Goal: Navigation & Orientation: Understand site structure

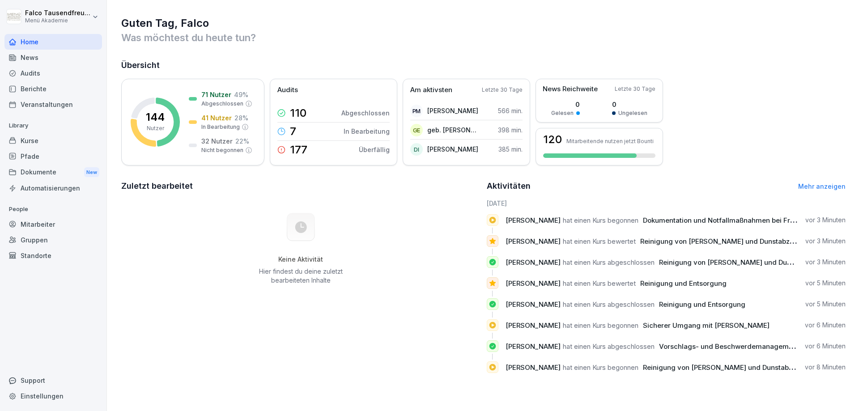
click at [23, 49] on div "Home" at bounding box center [53, 42] width 98 height 16
click at [43, 101] on div "Veranstaltungen" at bounding box center [53, 105] width 98 height 16
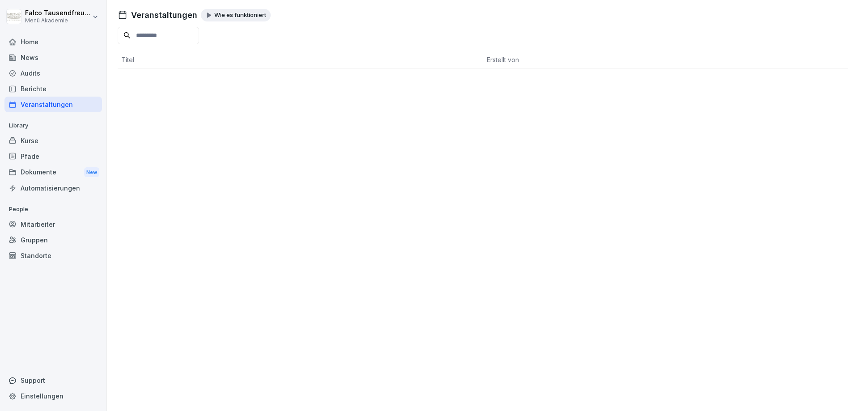
click at [30, 88] on div "Berichte" at bounding box center [53, 89] width 98 height 16
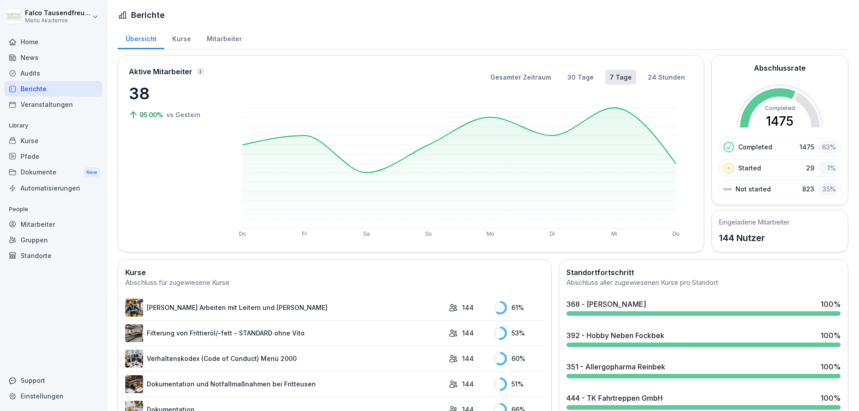
click at [167, 38] on div "Kurse" at bounding box center [181, 37] width 34 height 23
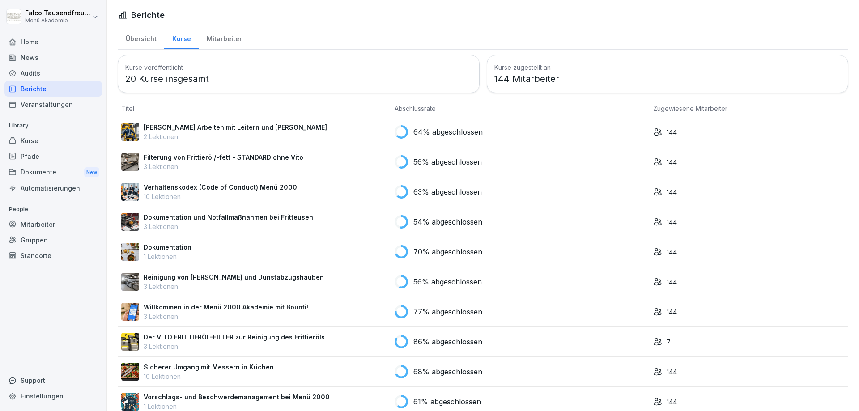
click at [220, 34] on div "Mitarbeiter" at bounding box center [224, 37] width 51 height 23
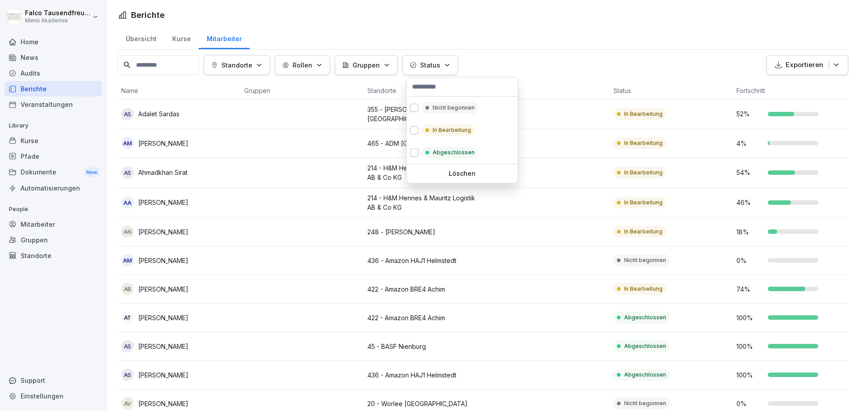
click at [417, 65] on icon "button" at bounding box center [413, 65] width 7 height 7
click at [427, 111] on div "Nicht begonnen" at bounding box center [450, 108] width 56 height 12
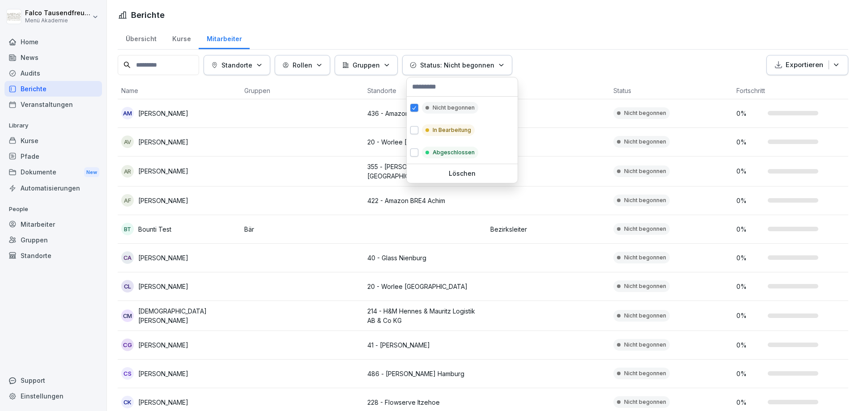
click at [687, 38] on html "Falco Tausendfreund Menü Akademie Home News Audits Berichte Veranstaltungen Lib…" at bounding box center [429, 205] width 859 height 411
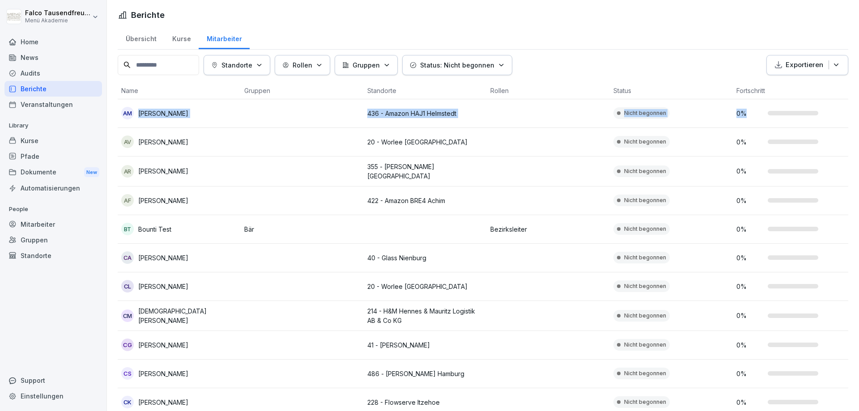
drag, startPoint x: 859, startPoint y: 99, endPoint x: 857, endPoint y: 110, distance: 11.0
click at [857, 110] on html "Falco Tausendfreund Menü Akademie Home News Audits Berichte Veranstaltungen Lib…" at bounding box center [429, 205] width 859 height 411
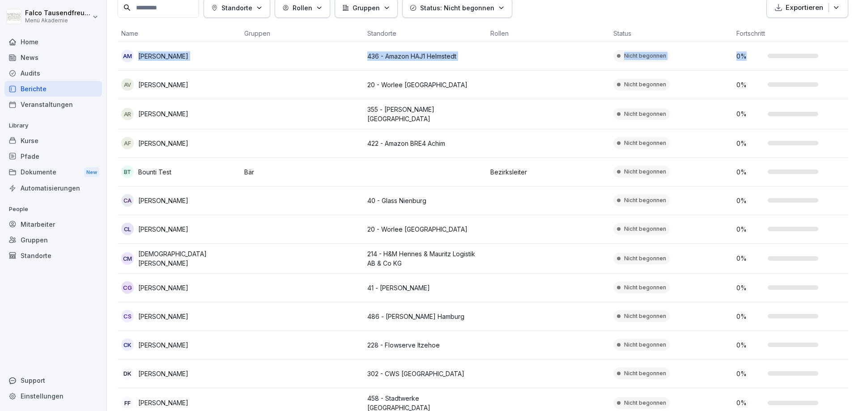
scroll to position [57, 0]
click at [859, 138] on html "Falco Tausendfreund Menü Akademie Home News Audits Berichte Veranstaltungen Lib…" at bounding box center [429, 205] width 859 height 411
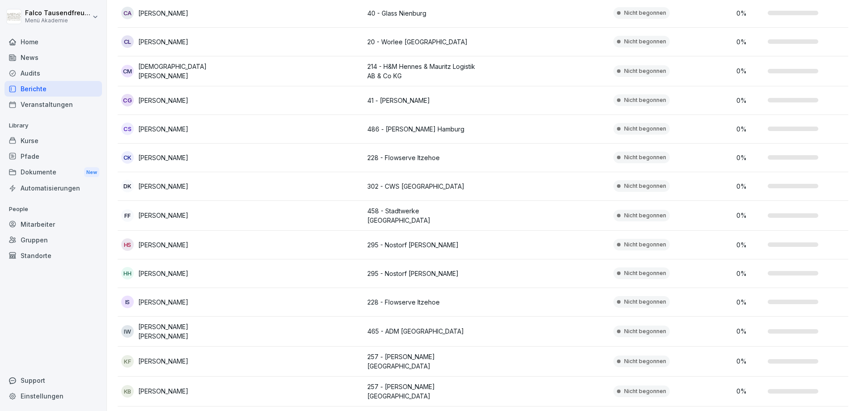
scroll to position [245, 0]
